Goal: Find specific page/section: Find specific page/section

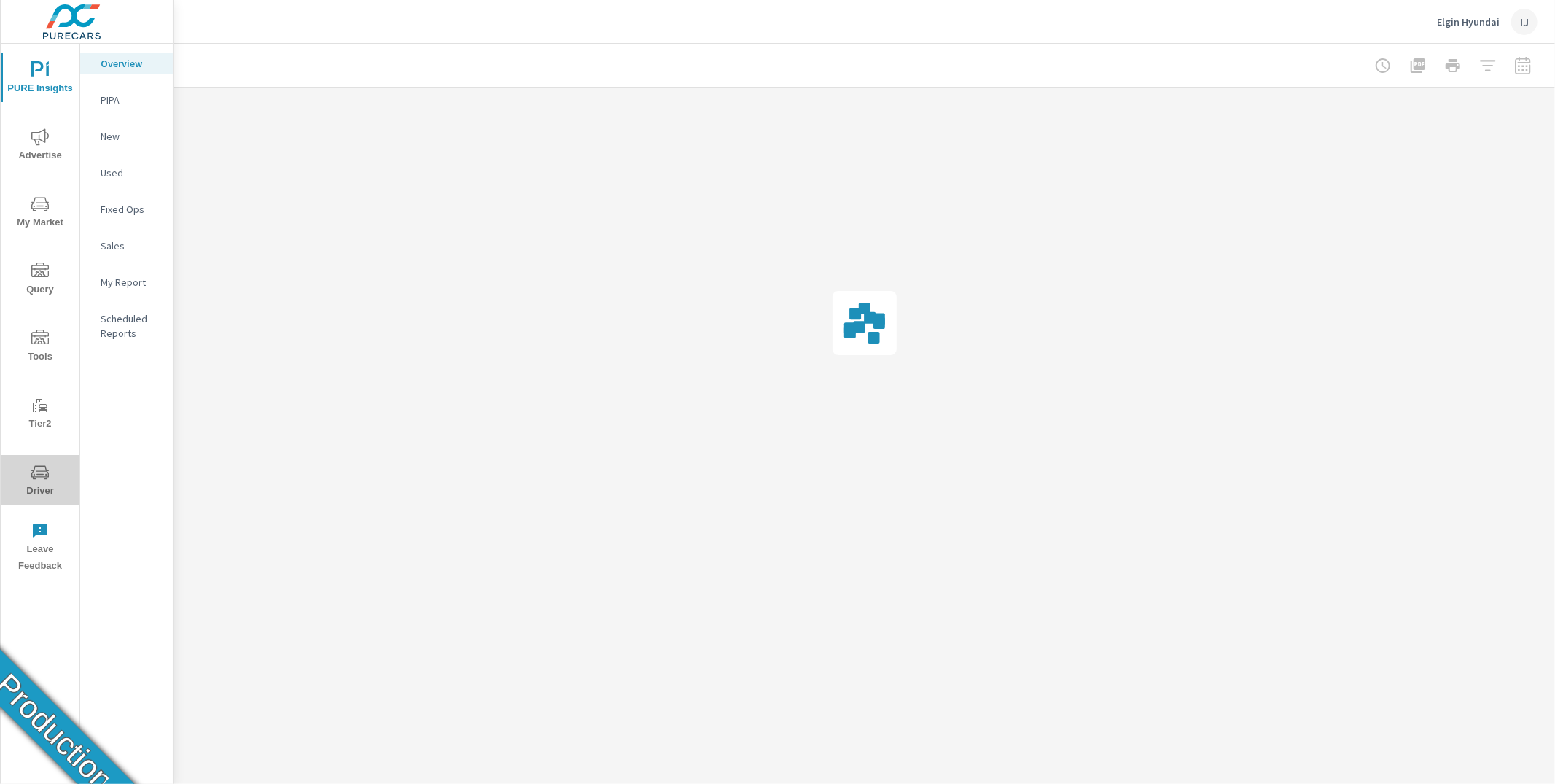
click at [45, 485] on span "Driver" at bounding box center [40, 481] width 70 height 35
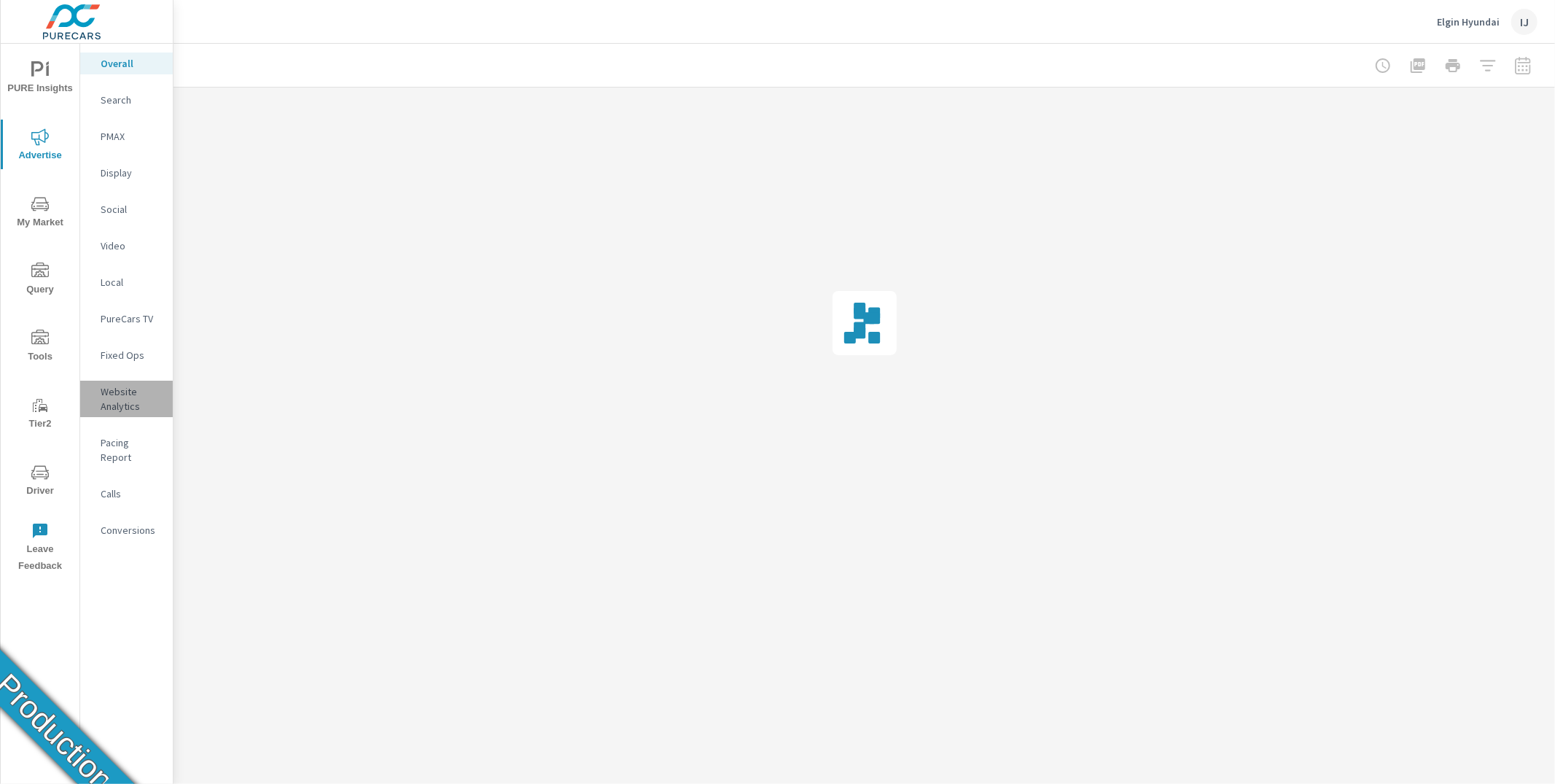
click at [128, 407] on p "Website Analytics" at bounding box center [131, 398] width 61 height 29
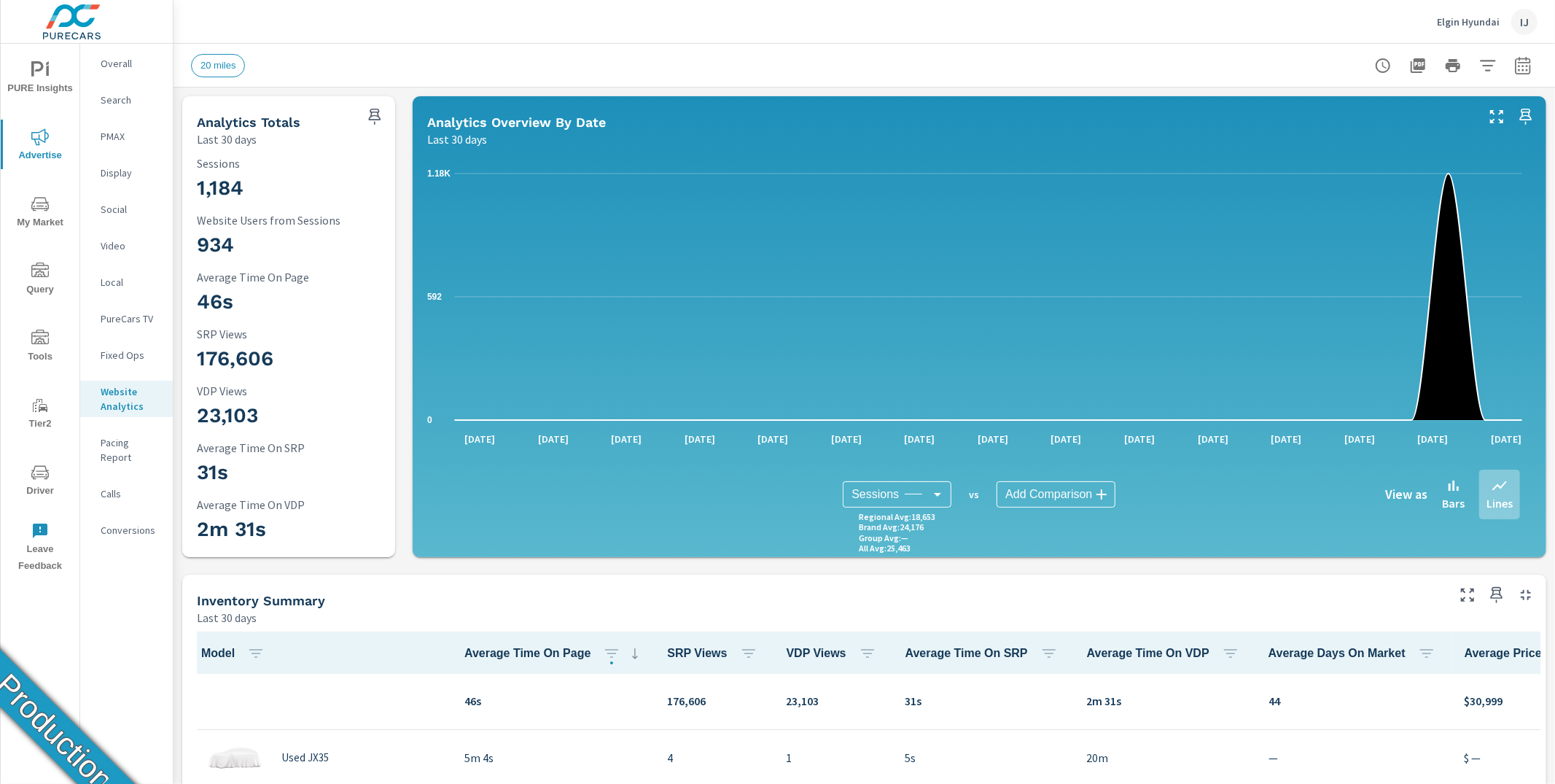
scroll to position [1, 0]
